Goal: Transaction & Acquisition: Purchase product/service

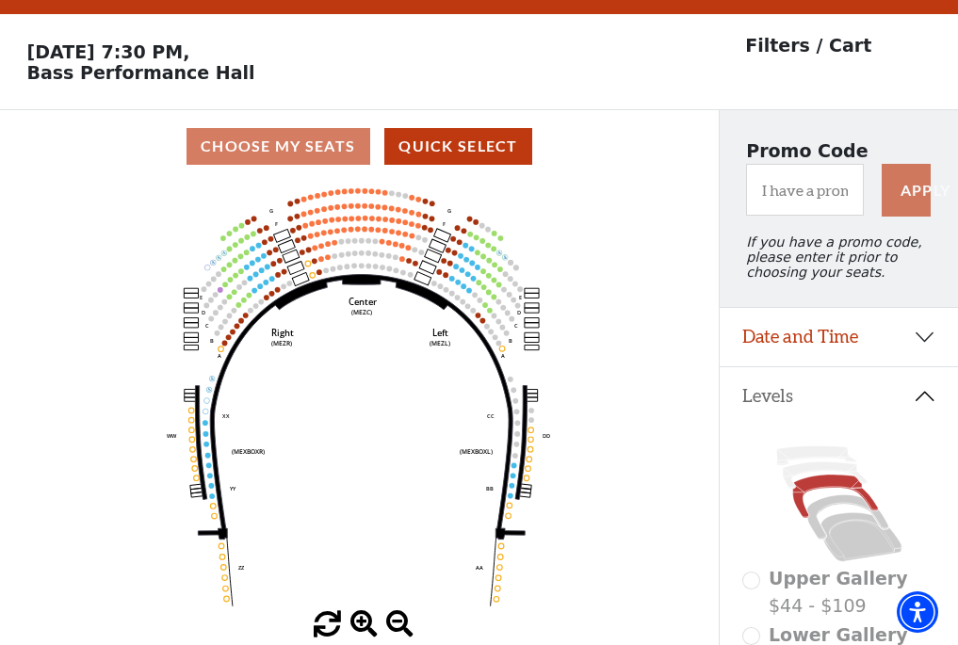
scroll to position [88, 0]
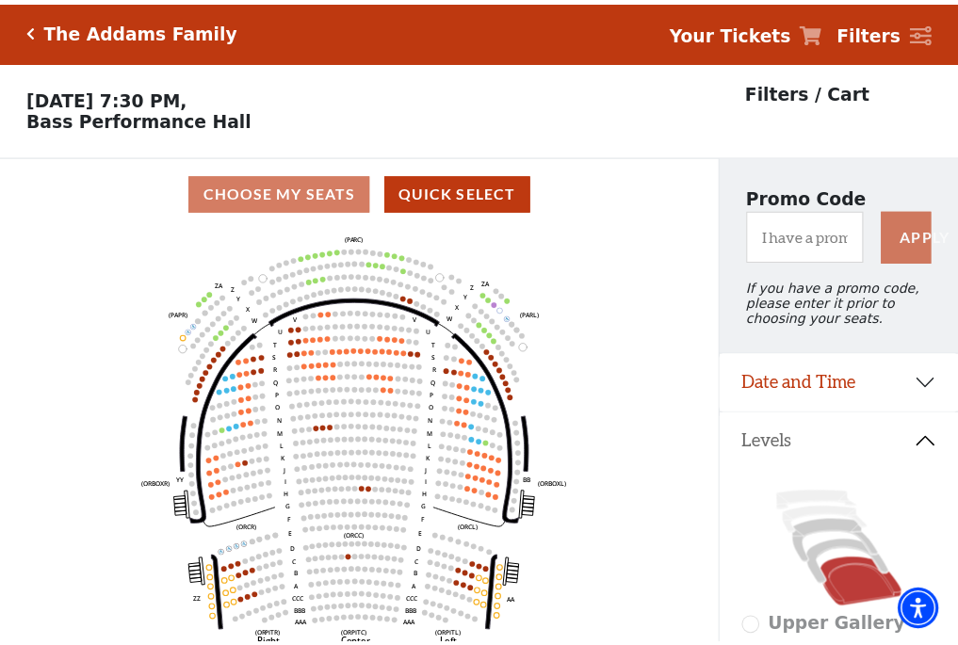
scroll to position [88, 0]
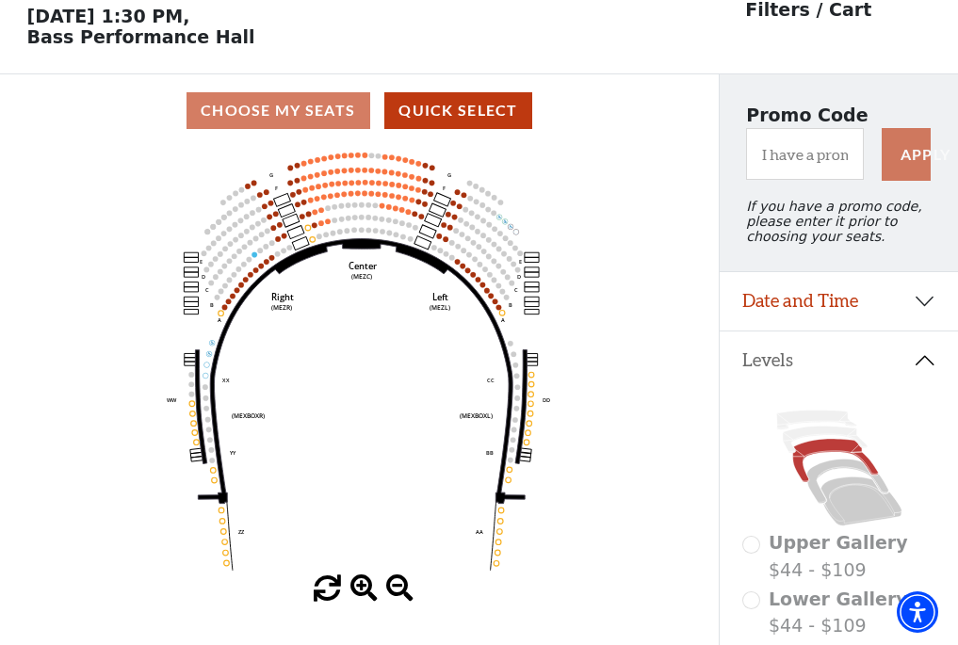
scroll to position [88, 0]
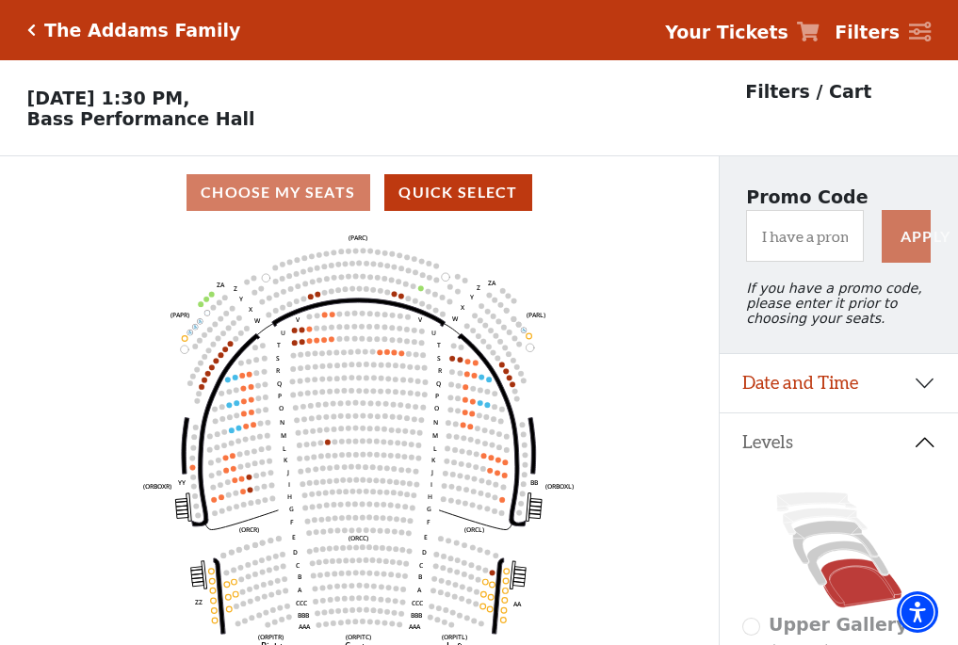
scroll to position [88, 0]
